Goal: Download file/media

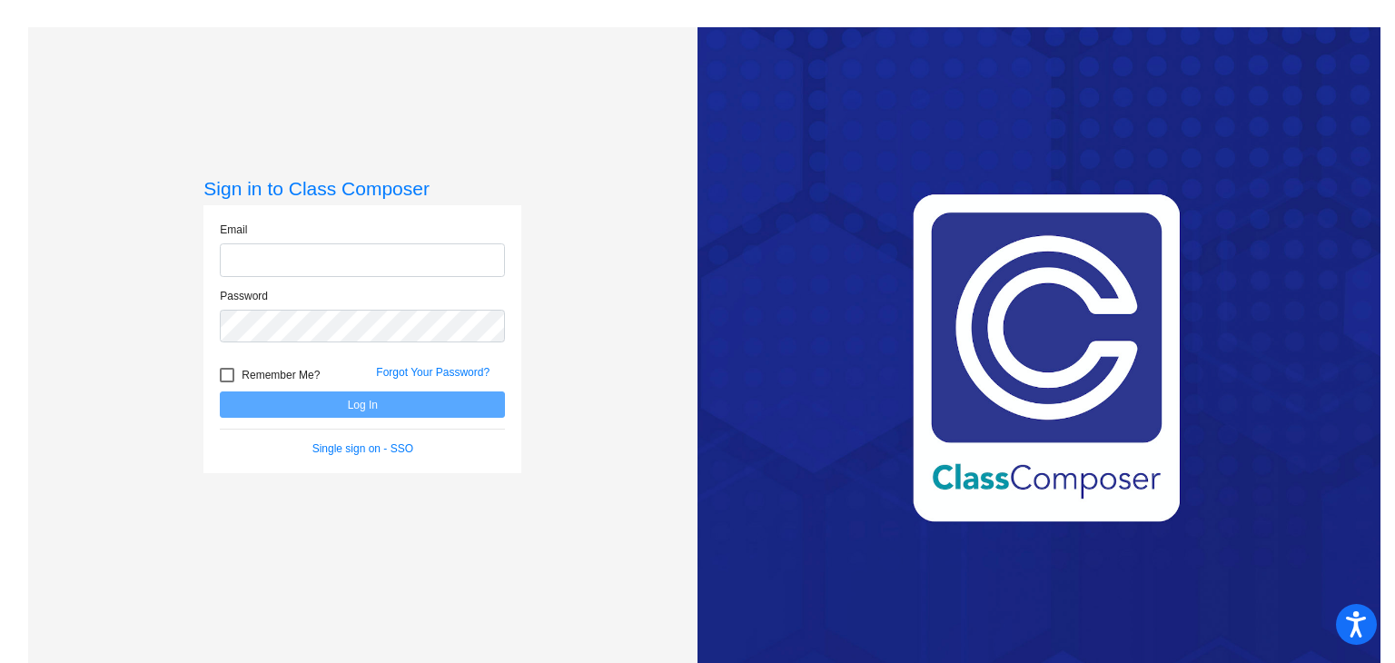
type input "[PERSON_NAME][EMAIL_ADDRESS][PERSON_NAME][DOMAIN_NAME]"
click at [225, 370] on div at bounding box center [227, 375] width 15 height 15
click at [226, 382] on input "Remember Me?" at bounding box center [226, 382] width 1 height 1
checkbox input "true"
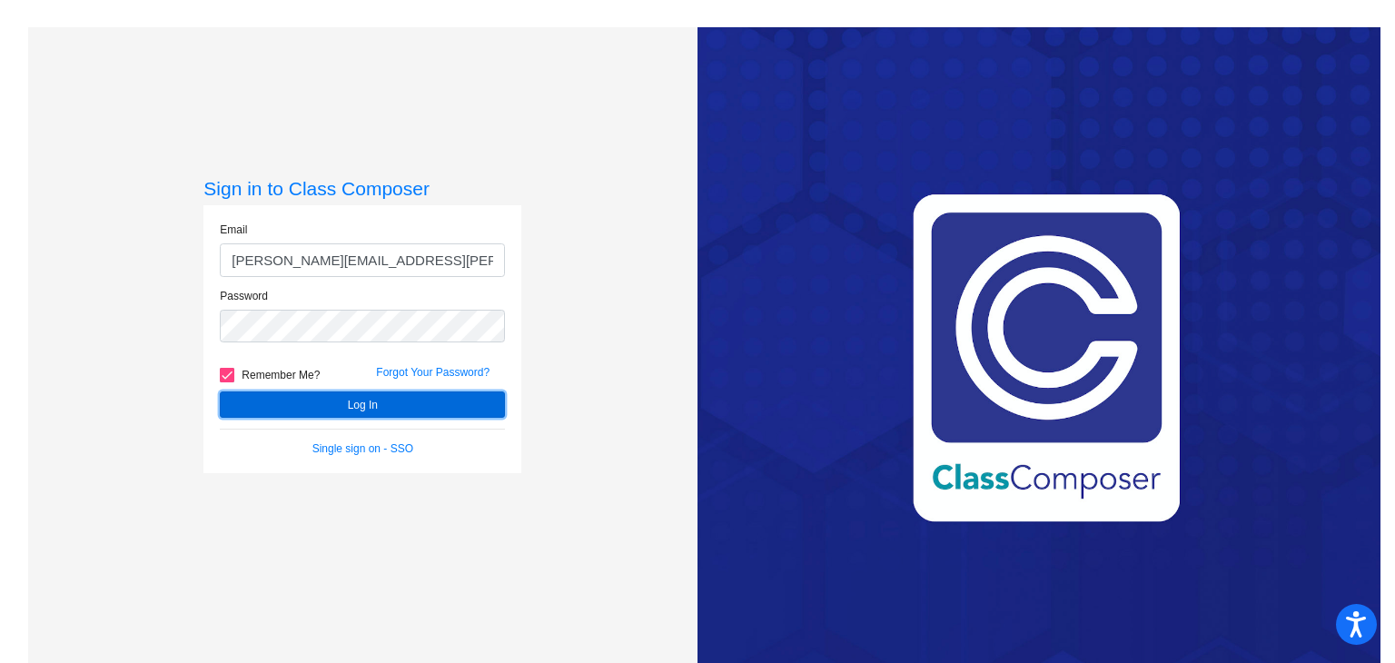
click at [246, 400] on button "Log In" at bounding box center [362, 404] width 285 height 26
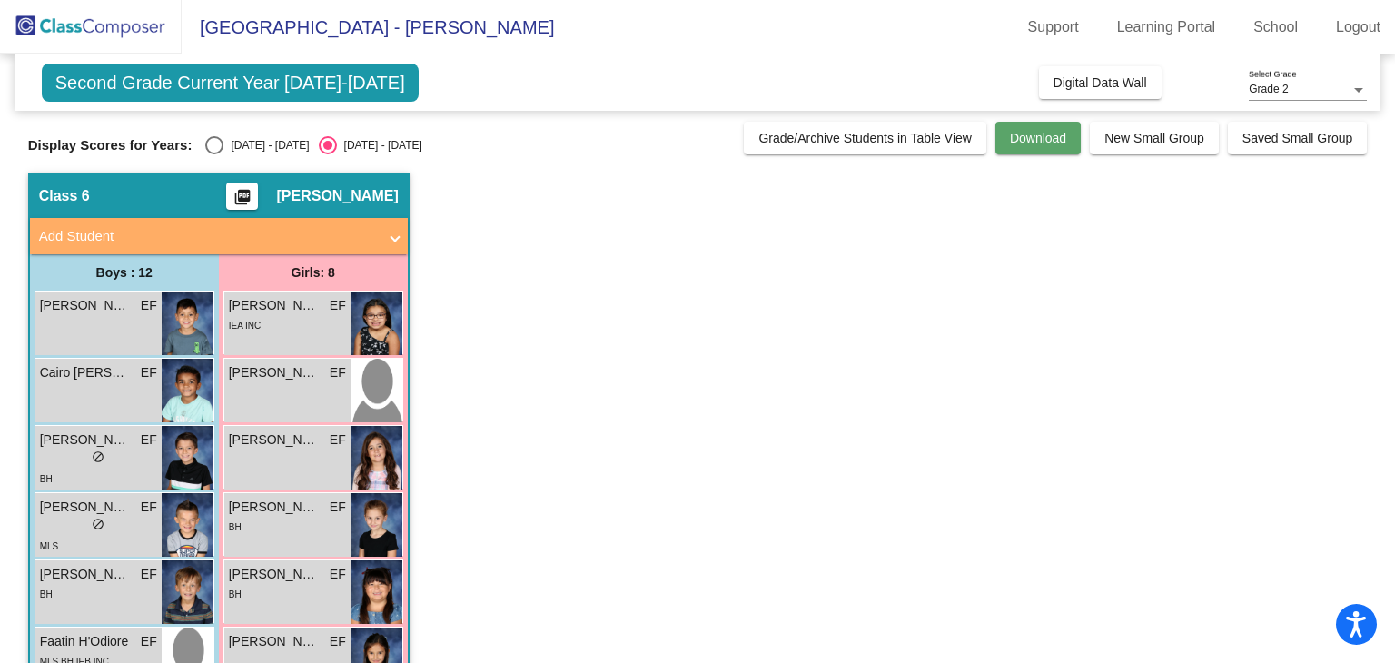
click at [1016, 142] on span "Download" at bounding box center [1038, 138] width 56 height 15
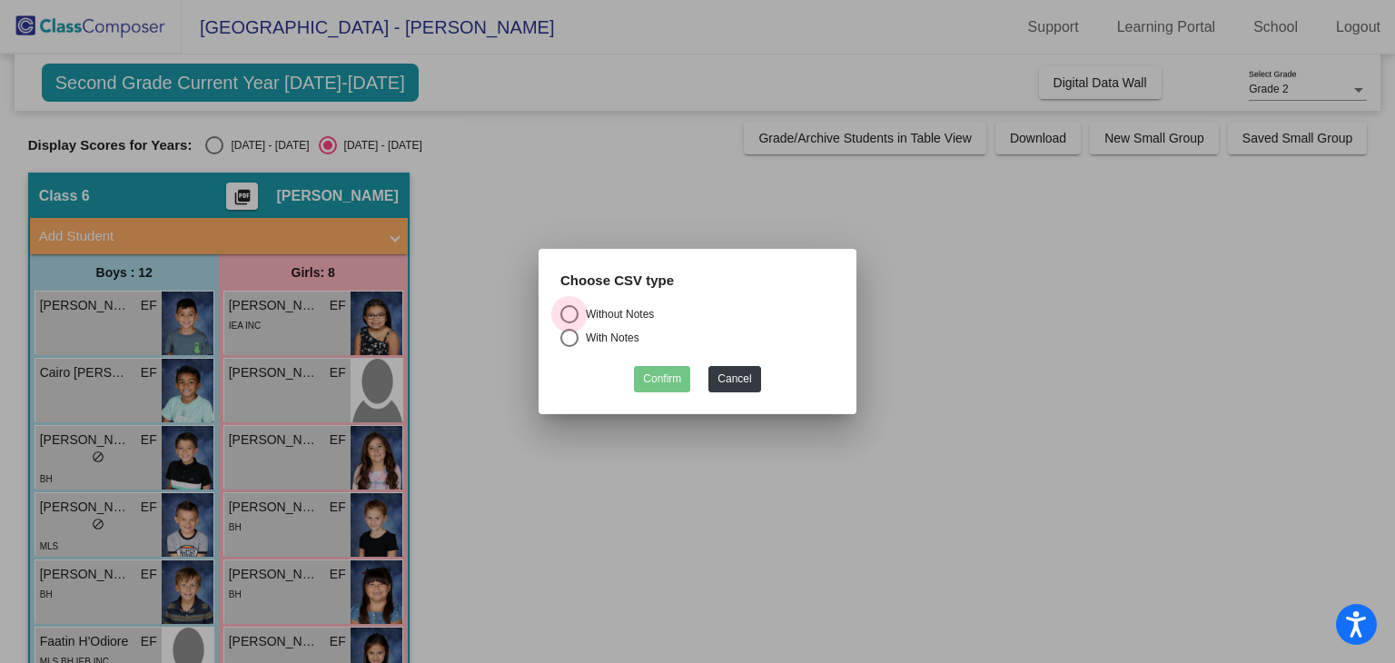
click at [570, 310] on div "Select an option" at bounding box center [569, 314] width 18 height 18
click at [570, 323] on input "Without Notes" at bounding box center [569, 323] width 1 height 1
radio input "true"
click at [655, 380] on button "Confirm" at bounding box center [662, 379] width 56 height 26
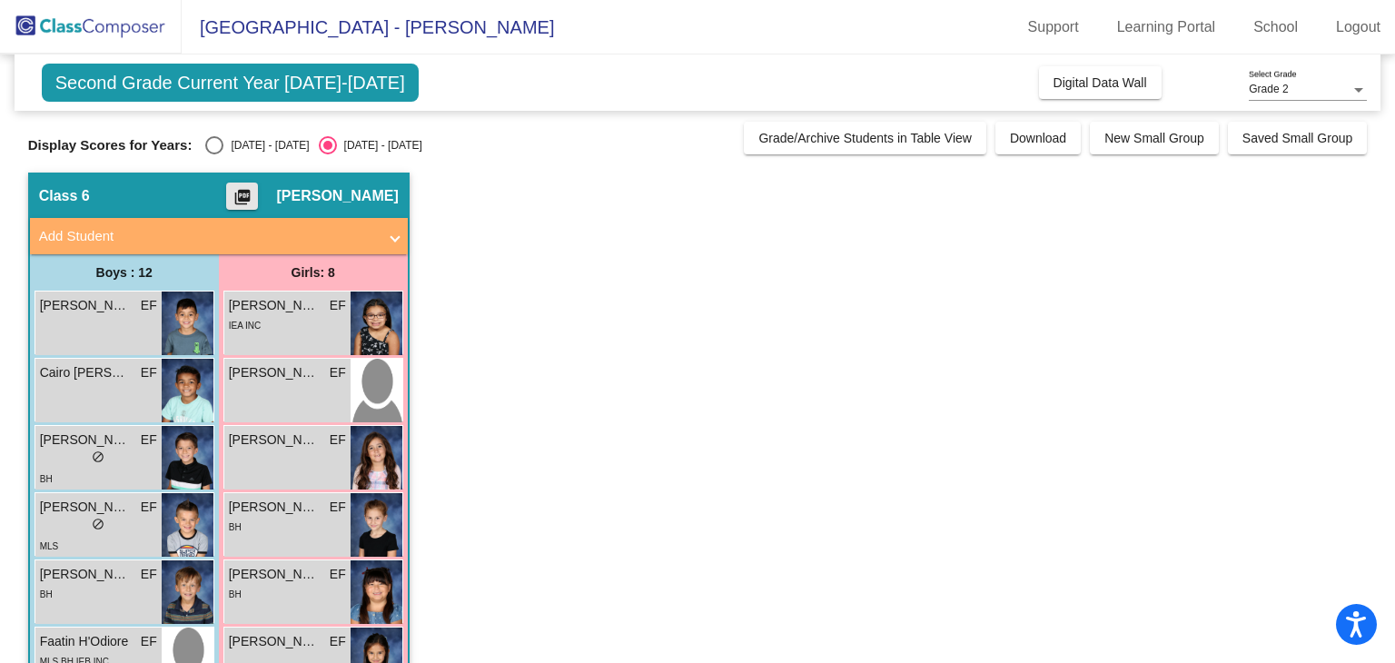
click at [253, 198] on mat-icon "picture_as_pdf" at bounding box center [243, 200] width 22 height 25
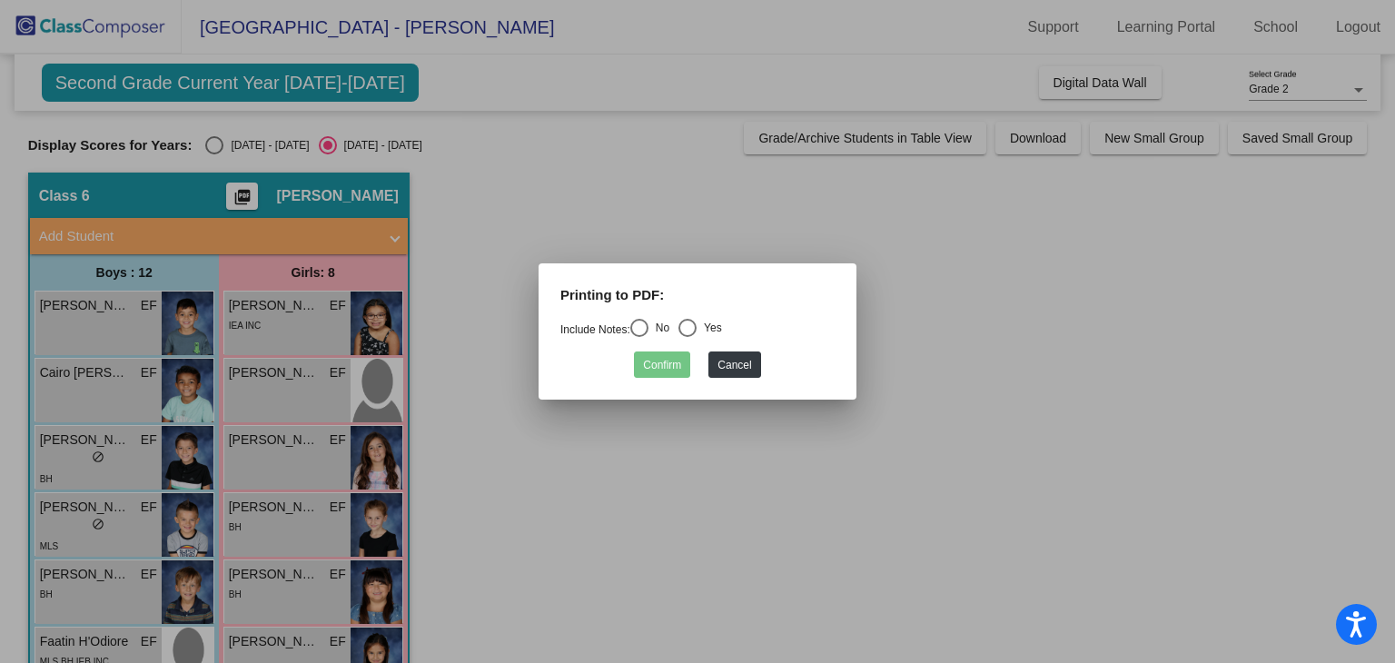
click at [636, 326] on div "Select an option" at bounding box center [639, 328] width 18 height 18
click at [639, 337] on input "No" at bounding box center [639, 337] width 1 height 1
radio input "true"
click at [649, 361] on button "Confirm" at bounding box center [662, 365] width 56 height 26
